Goal: Transaction & Acquisition: Purchase product/service

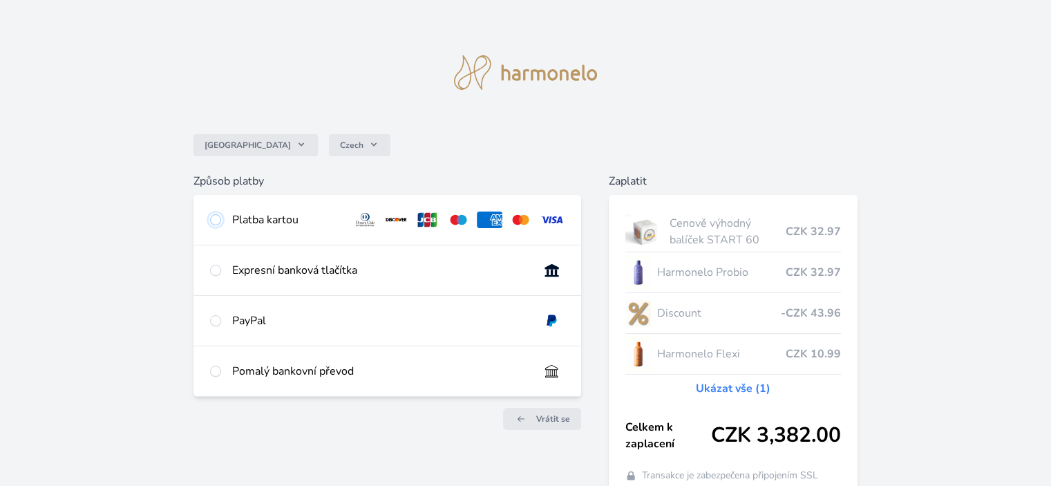
click at [213, 217] on input "radio" at bounding box center [215, 219] width 11 height 11
radio input "true"
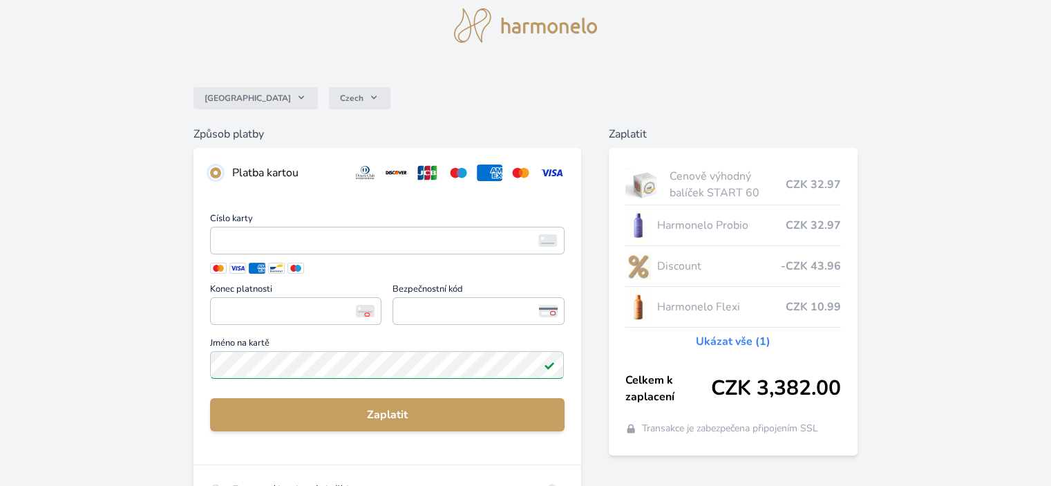
scroll to position [69, 0]
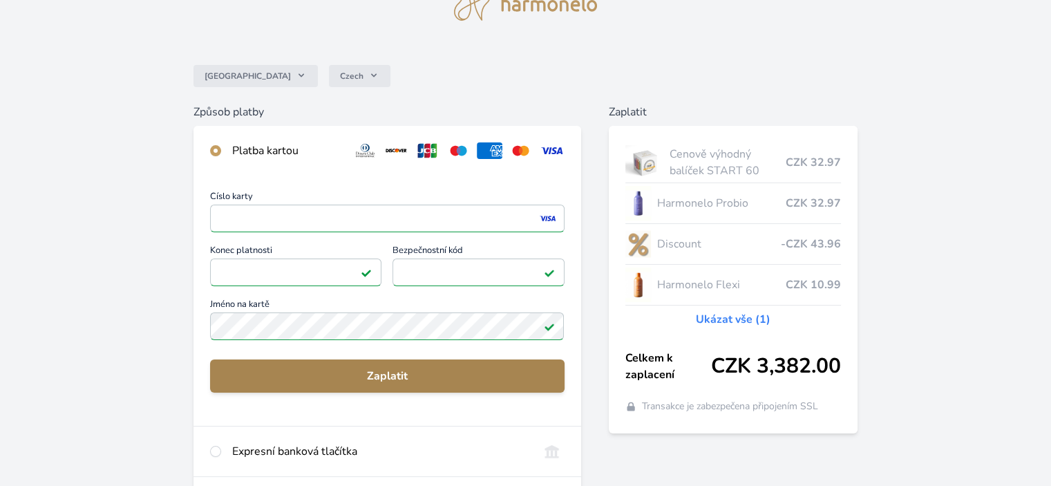
click at [400, 376] on span "Zaplatit" at bounding box center [387, 376] width 332 height 17
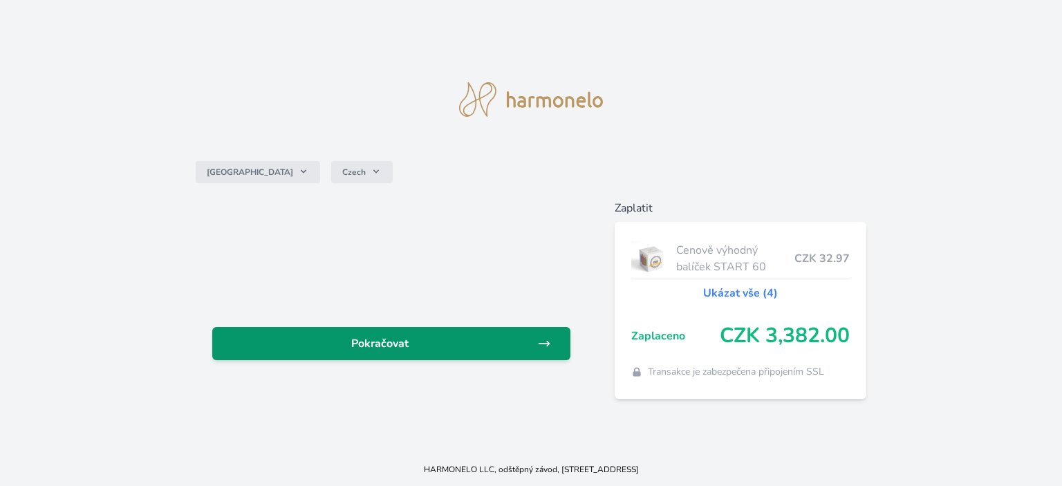
click at [426, 337] on span "Pokračovat" at bounding box center [380, 343] width 314 height 17
